Goal: Task Accomplishment & Management: Manage account settings

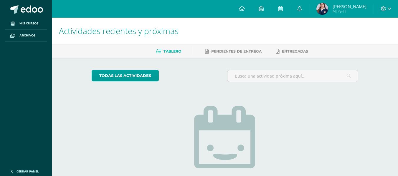
click at [321, 9] on img at bounding box center [322, 9] width 12 height 12
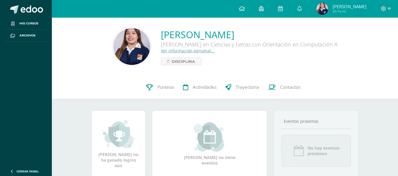
click at [334, 9] on span "Camila Andrea Mi Perfil" at bounding box center [341, 9] width 52 height 12
drag, startPoint x: 133, startPoint y: 48, endPoint x: 239, endPoint y: 55, distance: 106.0
click at [239, 48] on div "[PERSON_NAME] en Ciencias y Letras con Orientación en Computación A" at bounding box center [249, 44] width 177 height 7
